Goal: Task Accomplishment & Management: Use online tool/utility

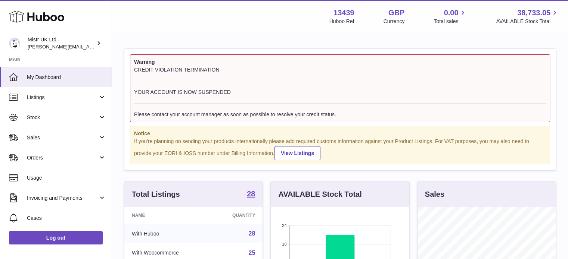
scroll to position [116, 138]
click at [55, 137] on span "Sales" at bounding box center [62, 137] width 71 height 7
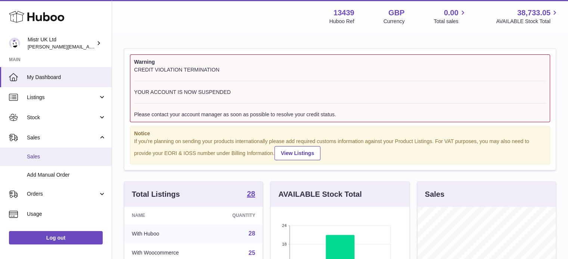
click at [46, 158] on span "Sales" at bounding box center [66, 156] width 79 height 7
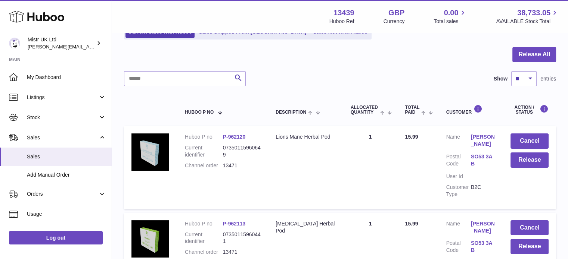
scroll to position [58, 0]
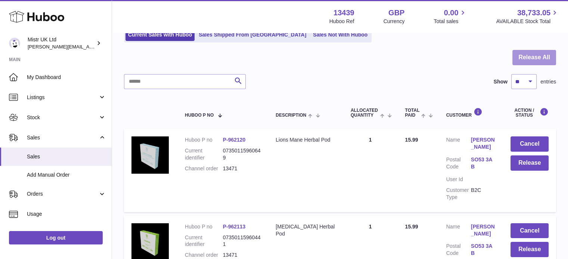
click at [524, 57] on button "Release All" at bounding box center [534, 57] width 44 height 15
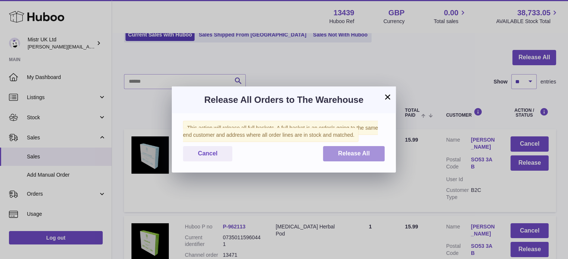
click at [358, 152] on span "Release All" at bounding box center [354, 153] width 32 height 6
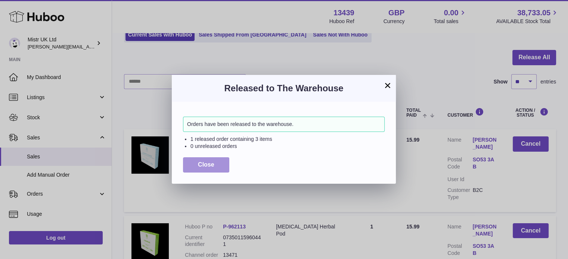
click at [215, 165] on button "Close" at bounding box center [206, 165] width 46 height 15
